Goal: Information Seeking & Learning: Learn about a topic

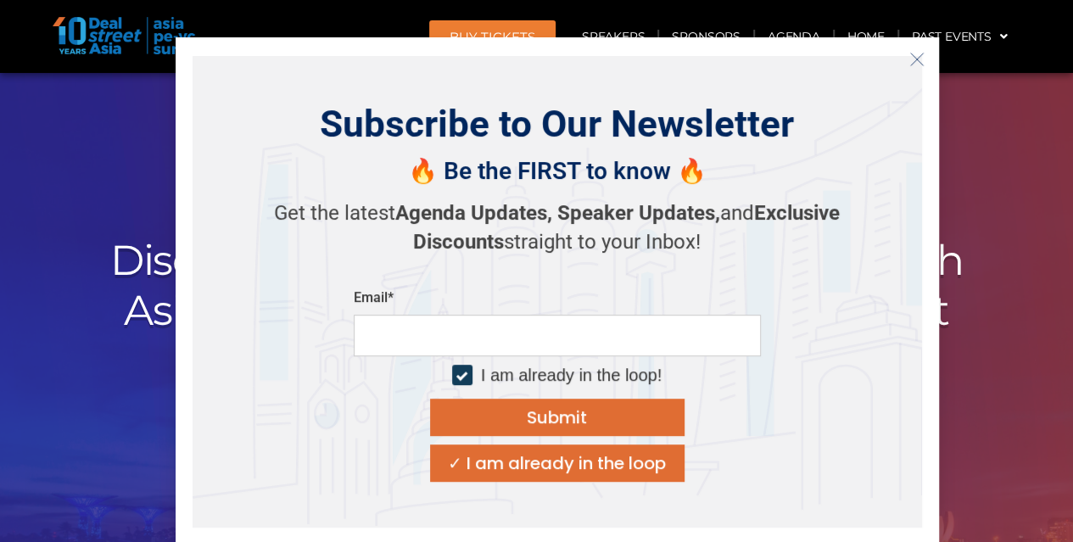
click at [912, 59] on icon "Close" at bounding box center [916, 59] width 15 height 15
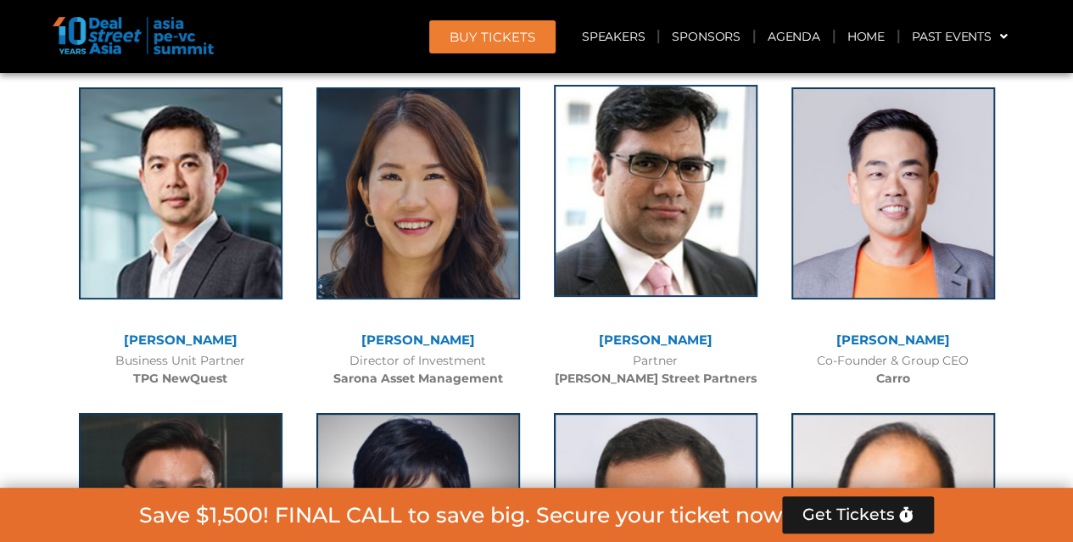
scroll to position [3392, 0]
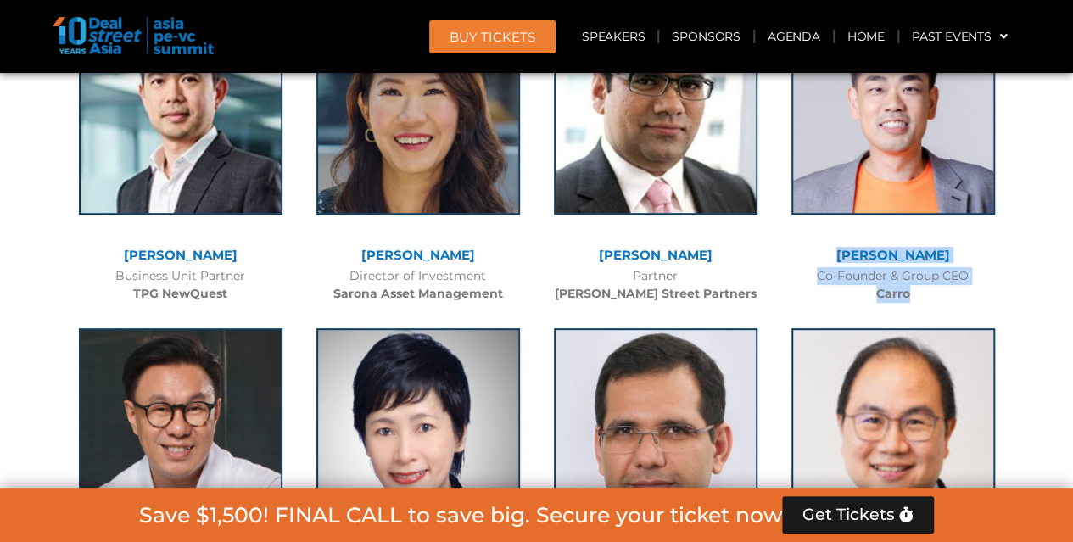
drag, startPoint x: 923, startPoint y: 288, endPoint x: 845, endPoint y: 254, distance: 85.1
click at [845, 254] on div "[PERSON_NAME] Co-Founder & Group CEO Carro" at bounding box center [892, 149] width 237 height 326
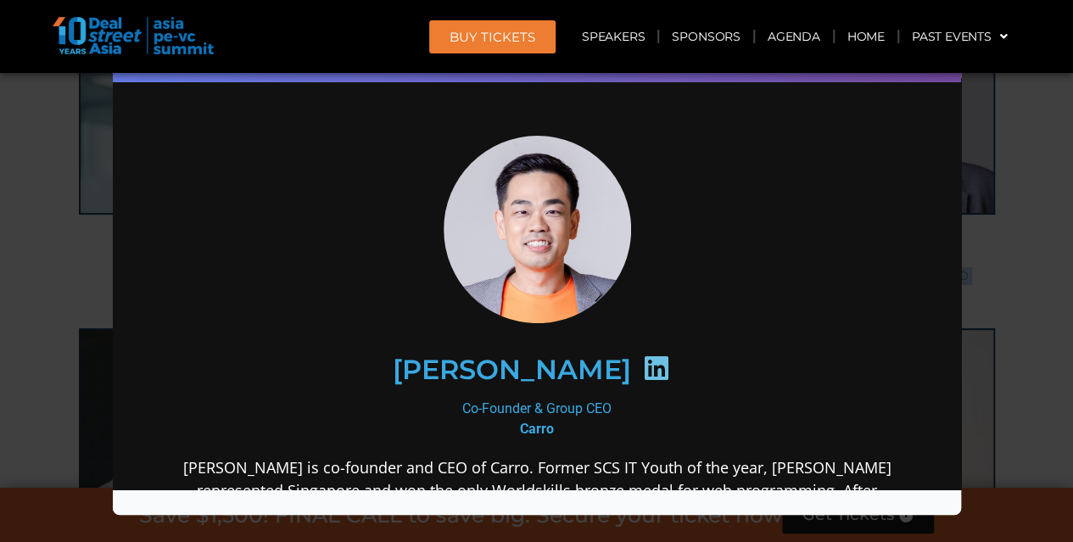
scroll to position [0, 0]
drag, startPoint x: 957, startPoint y: 332, endPoint x: 369, endPoint y: 334, distance: 588.4
click at [369, 330] on div "[PERSON_NAME]" at bounding box center [536, 368] width 660 height 87
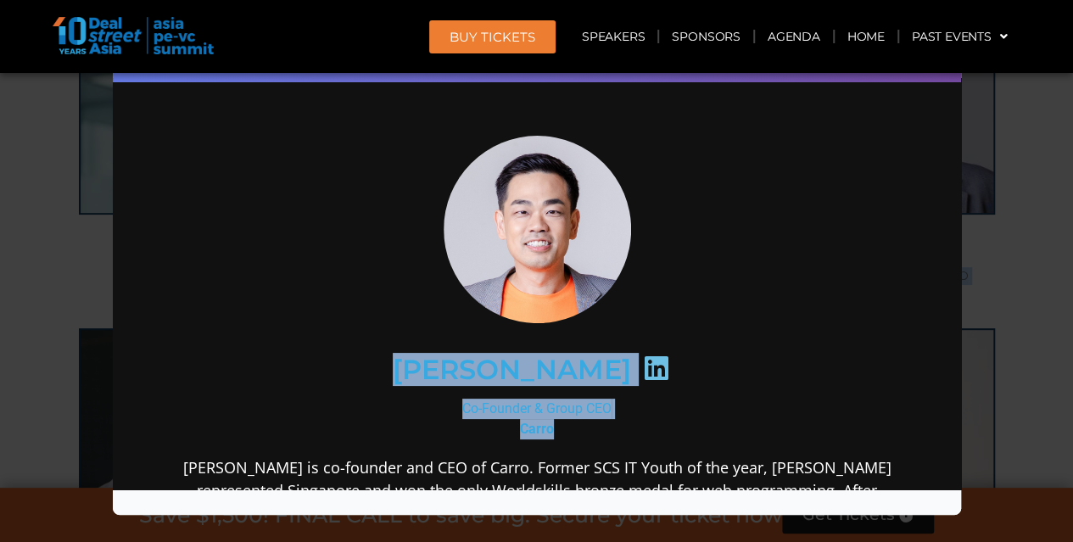
drag, startPoint x: 452, startPoint y: 354, endPoint x: 586, endPoint y: 422, distance: 150.2
copy div "[PERSON_NAME] Co-Founder & Group CEO Carro"
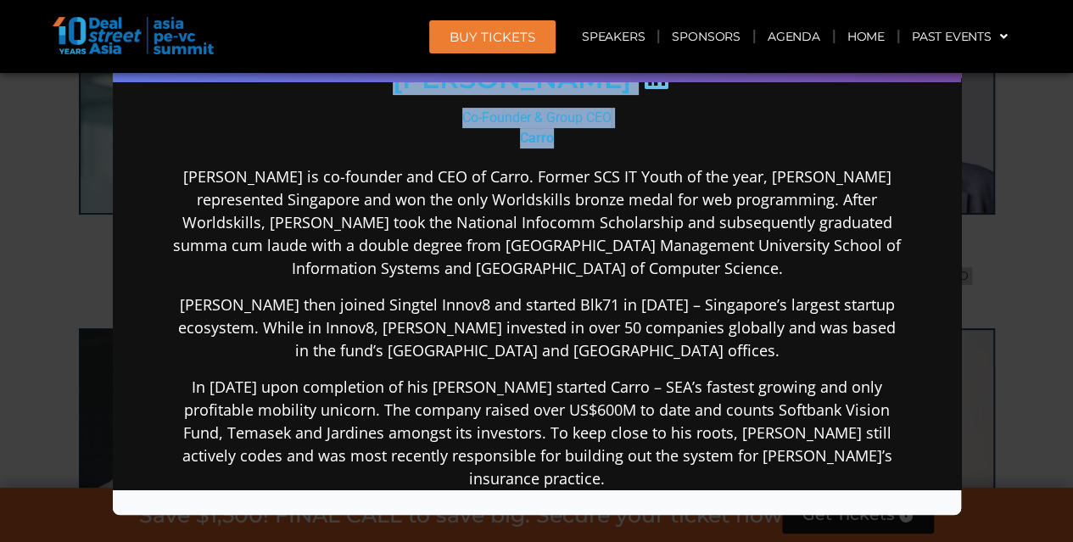
scroll to position [339, 0]
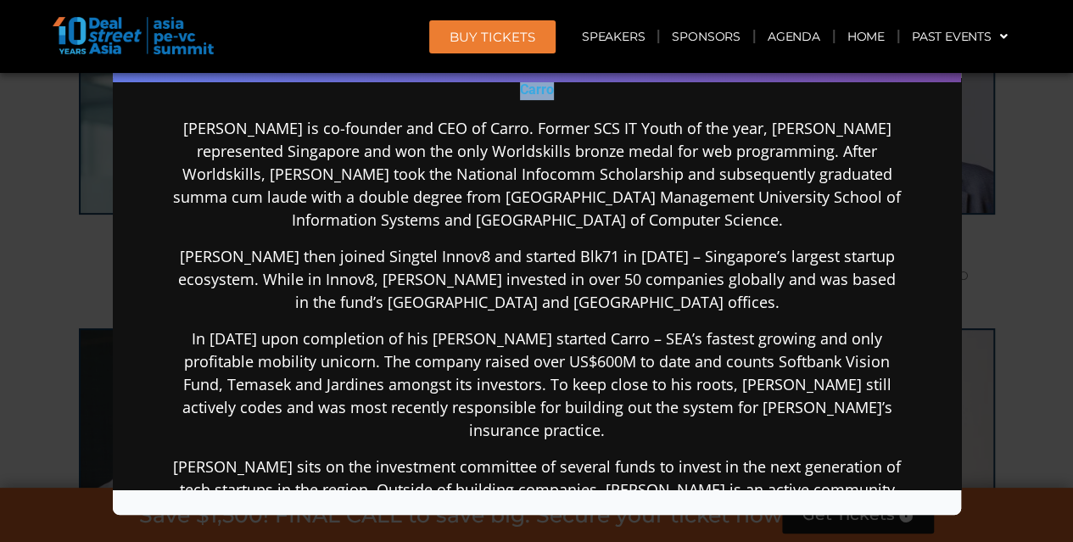
click at [979, 242] on div "Speaker Profile ×" at bounding box center [536, 271] width 1073 height 542
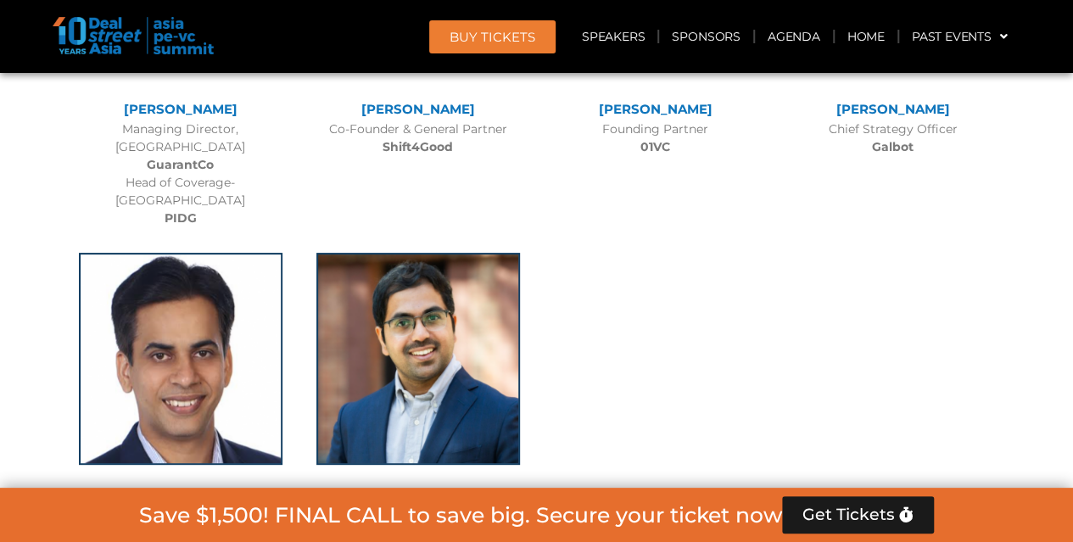
scroll to position [9835, 0]
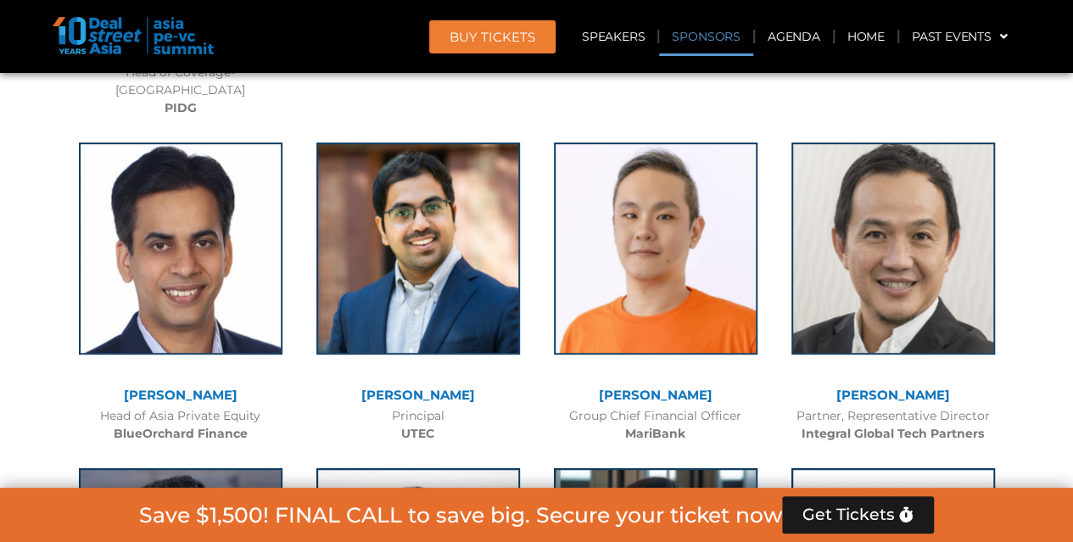
click at [725, 39] on link "Sponsors" at bounding box center [705, 36] width 93 height 39
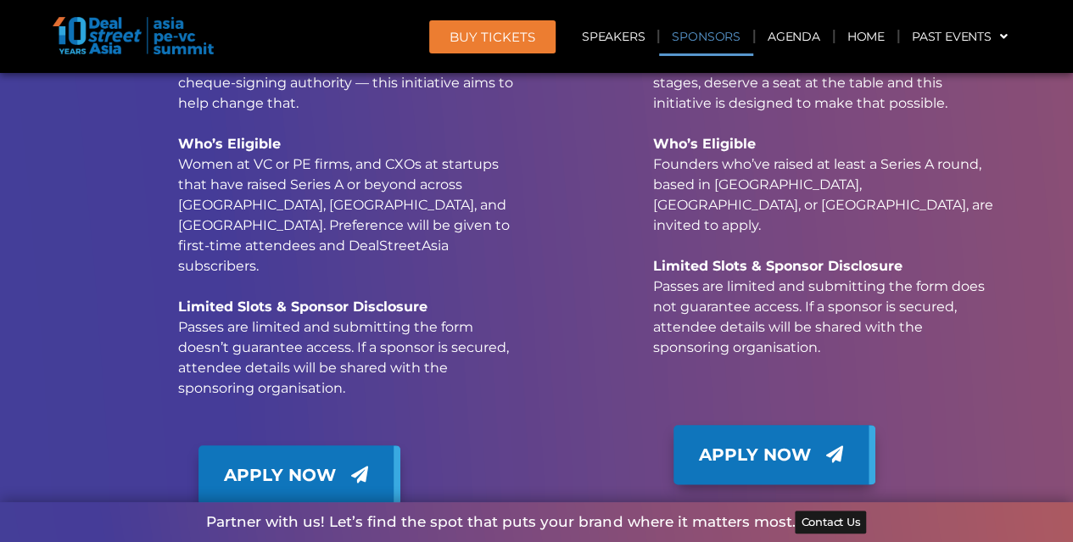
scroll to position [17104, 0]
